Goal: Navigation & Orientation: Understand site structure

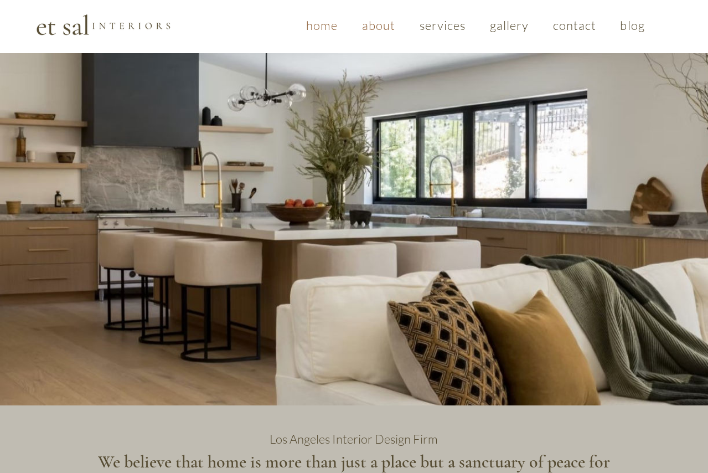
click at [370, 24] on span "about" at bounding box center [379, 25] width 34 height 15
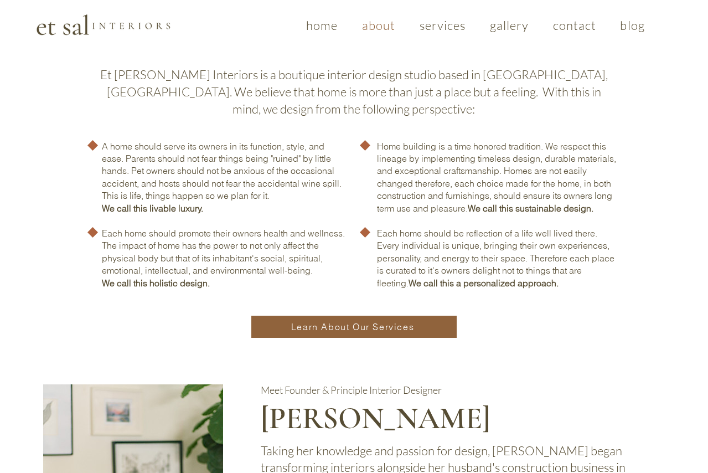
scroll to position [343, 0]
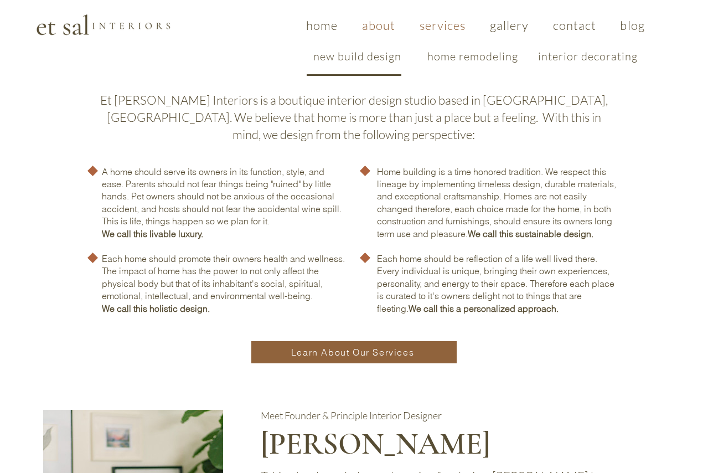
click at [443, 30] on span "services" at bounding box center [443, 25] width 46 height 15
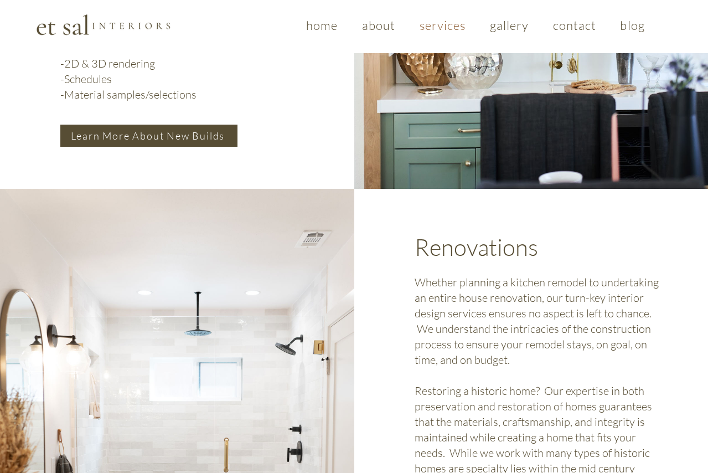
scroll to position [699, 0]
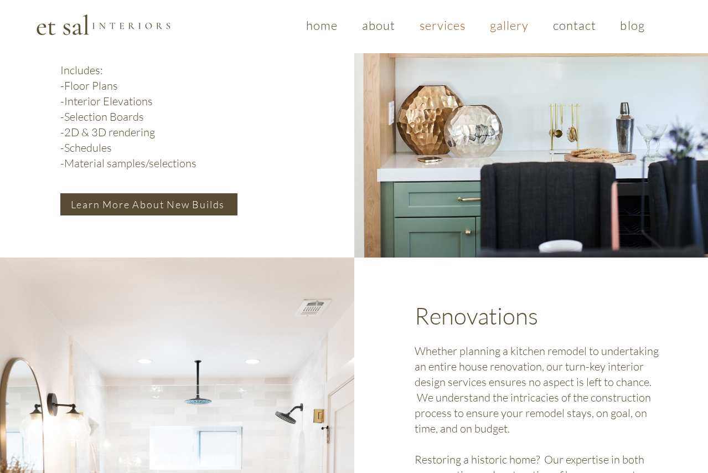
click at [526, 24] on span "gallery" at bounding box center [509, 25] width 39 height 15
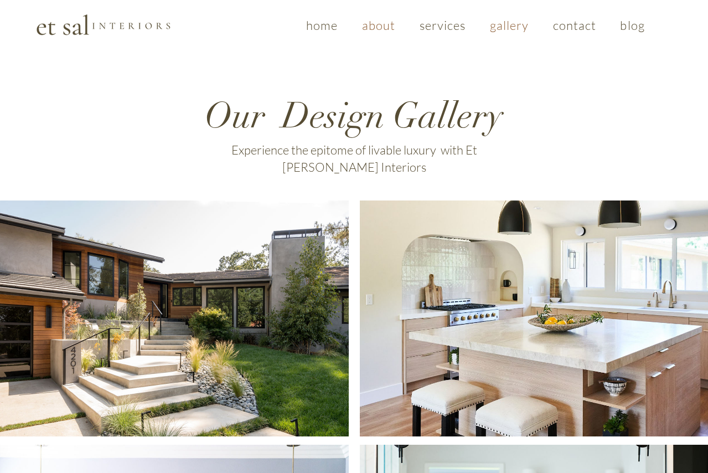
click at [368, 25] on span "about" at bounding box center [379, 25] width 34 height 15
